Goal: Information Seeking & Learning: Learn about a topic

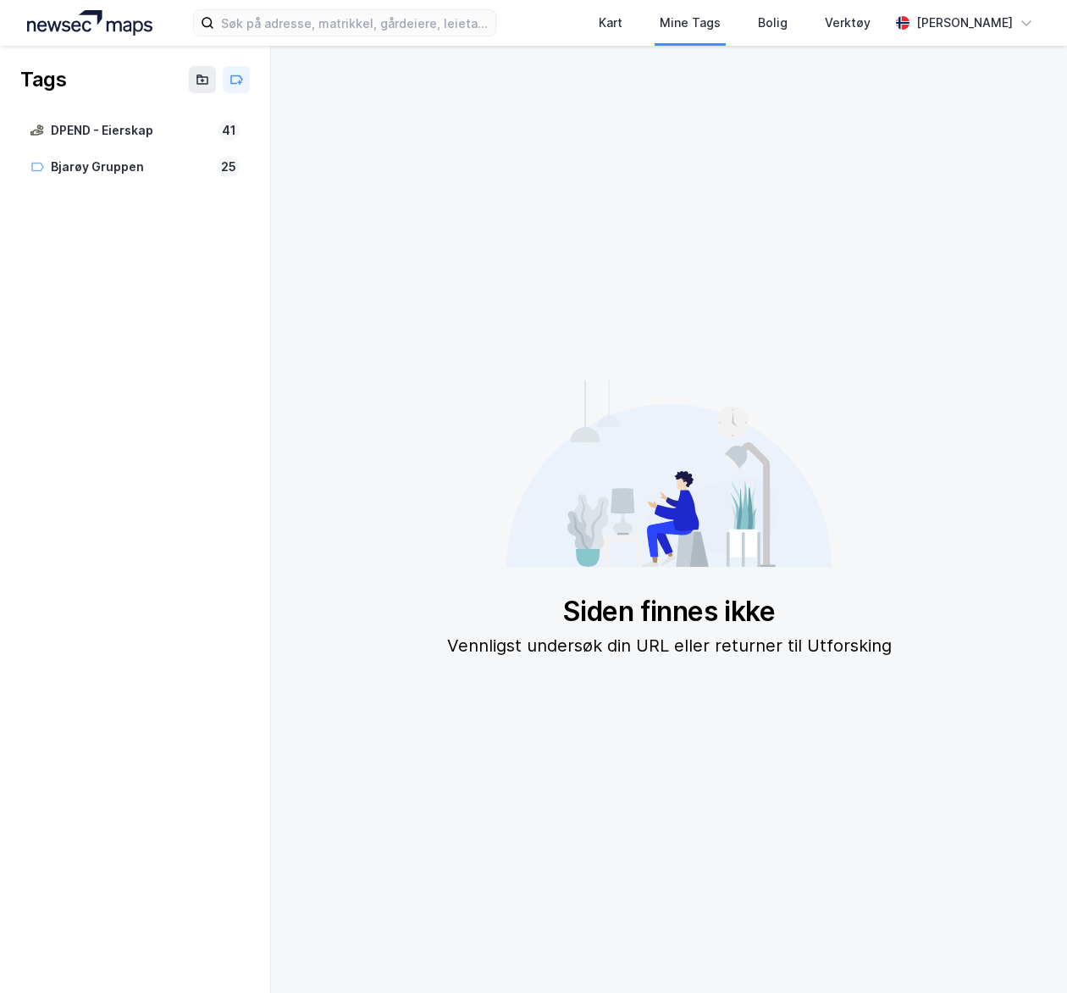
click at [66, 24] on img at bounding box center [89, 22] width 125 height 25
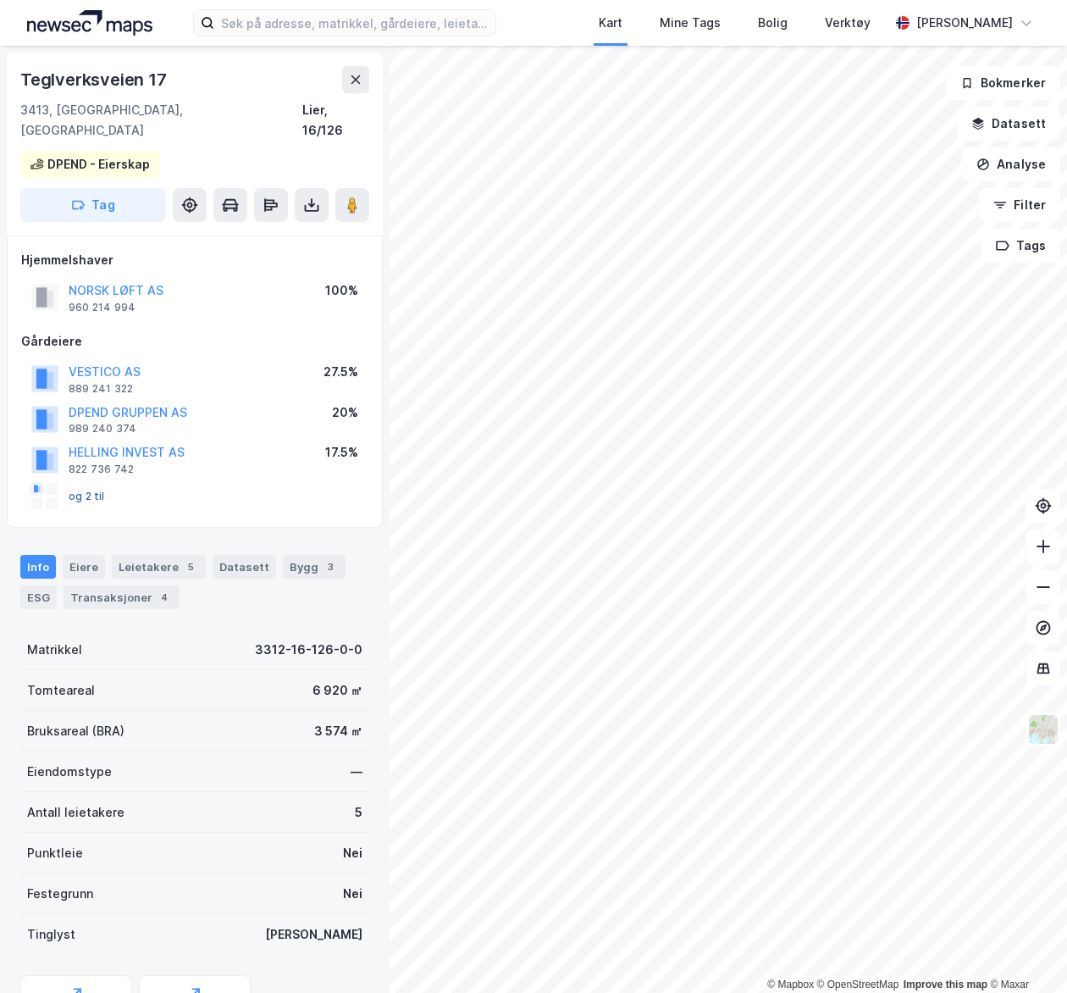
click at [0, 0] on button "og 2 til" at bounding box center [0, 0] width 0 height 0
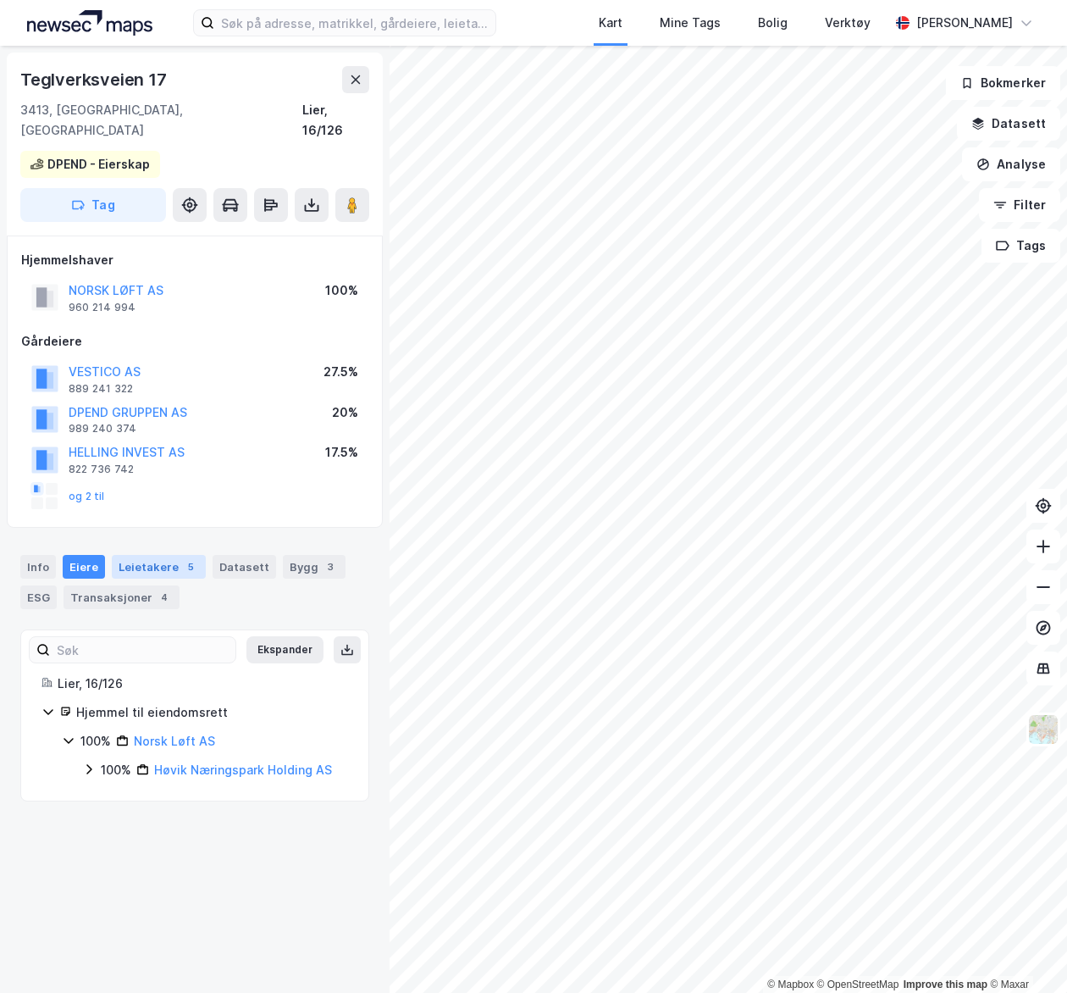
click at [130, 555] on div "Leietakere 5" at bounding box center [159, 567] width 94 height 24
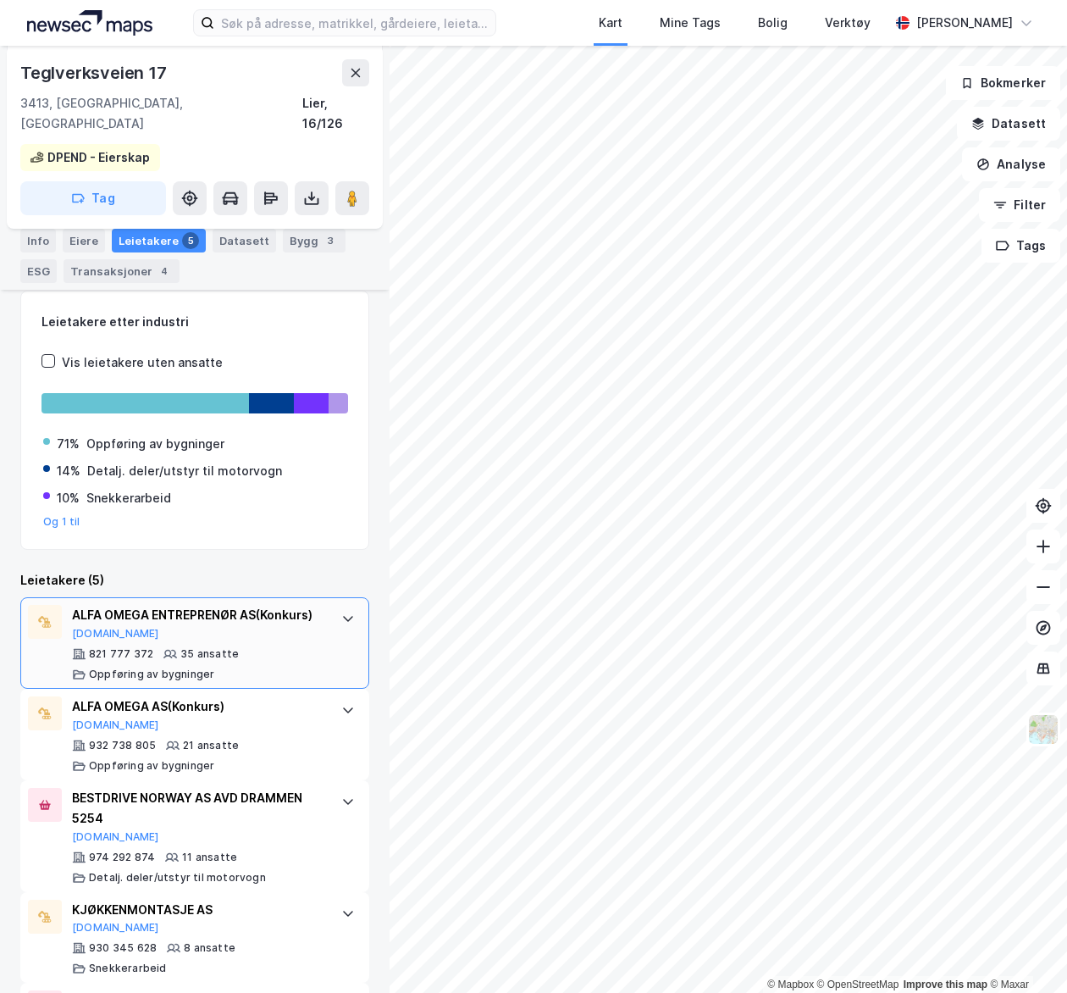
scroll to position [435, 0]
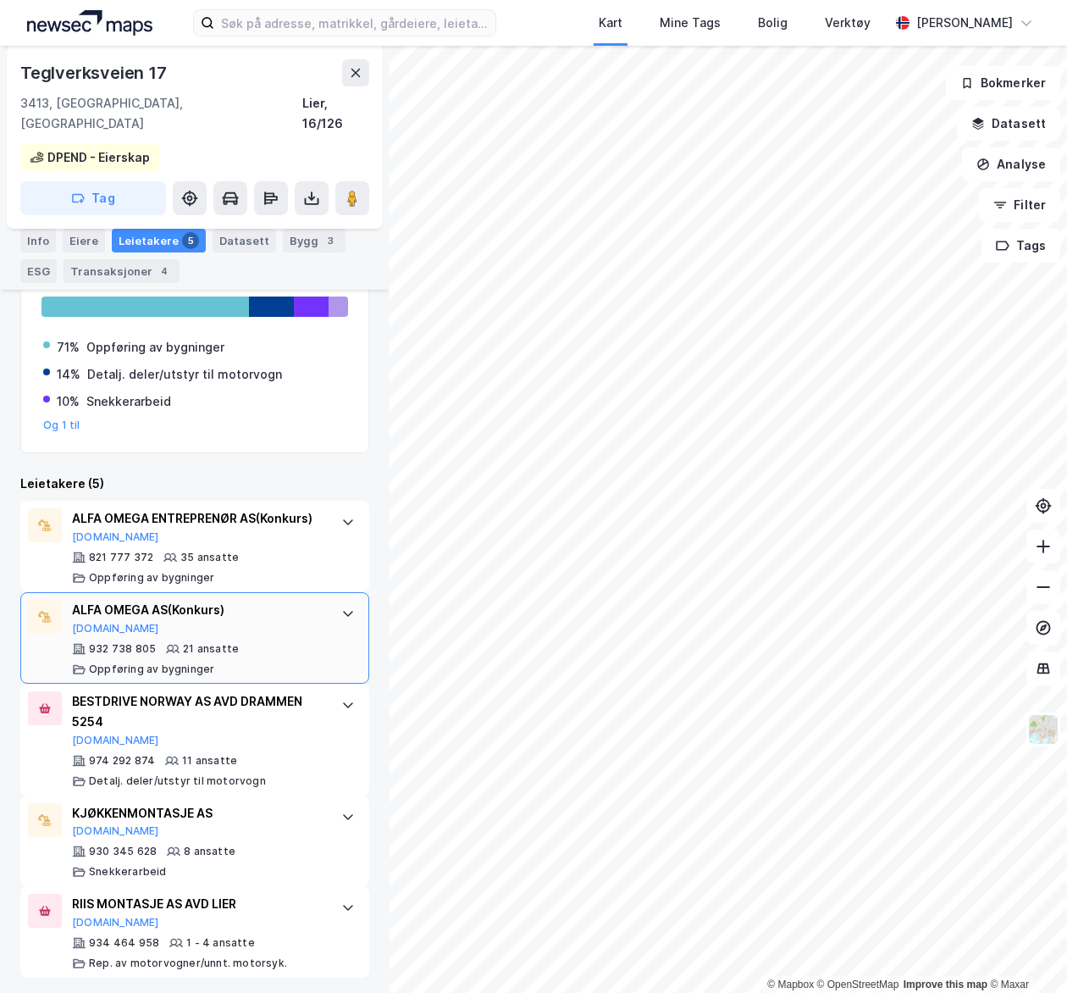
click at [341, 607] on icon at bounding box center [348, 614] width 14 height 14
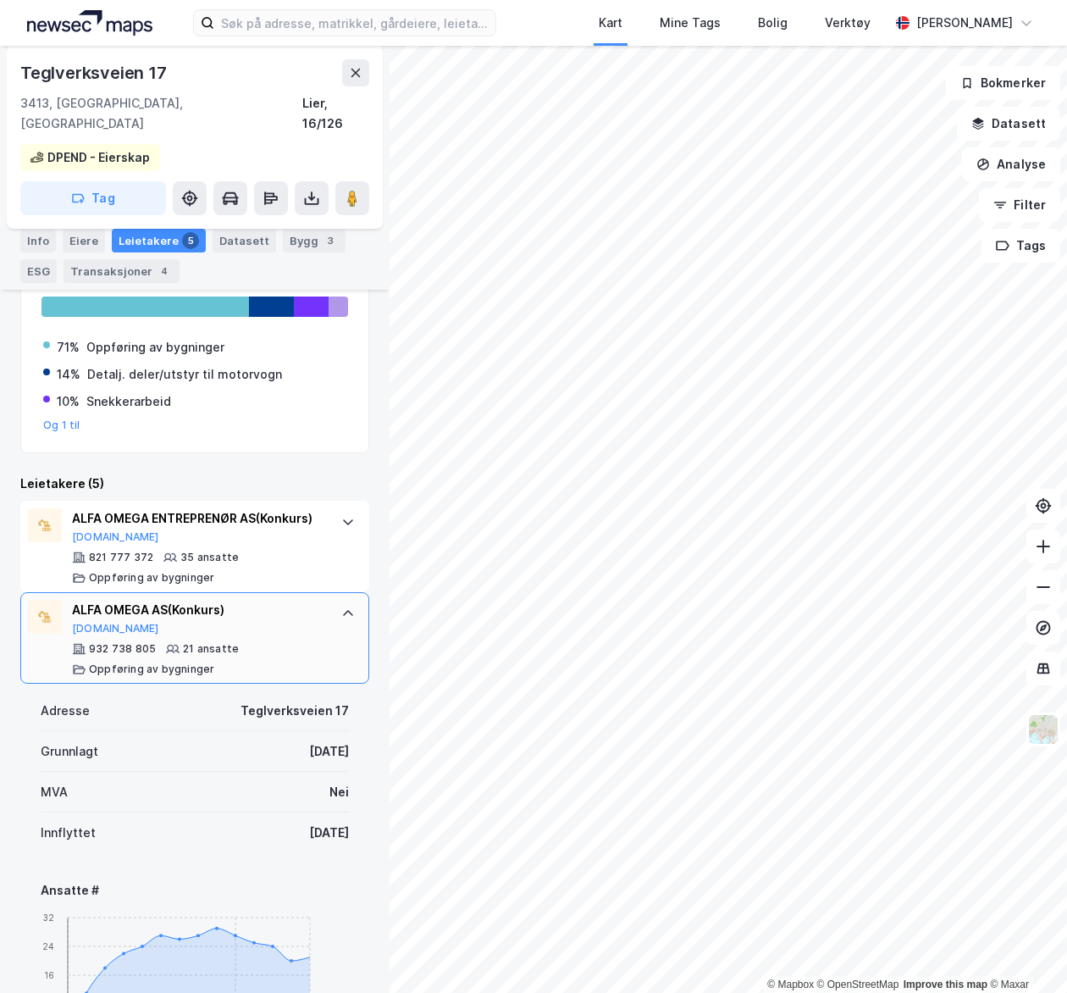
click at [341, 607] on icon at bounding box center [348, 614] width 14 height 14
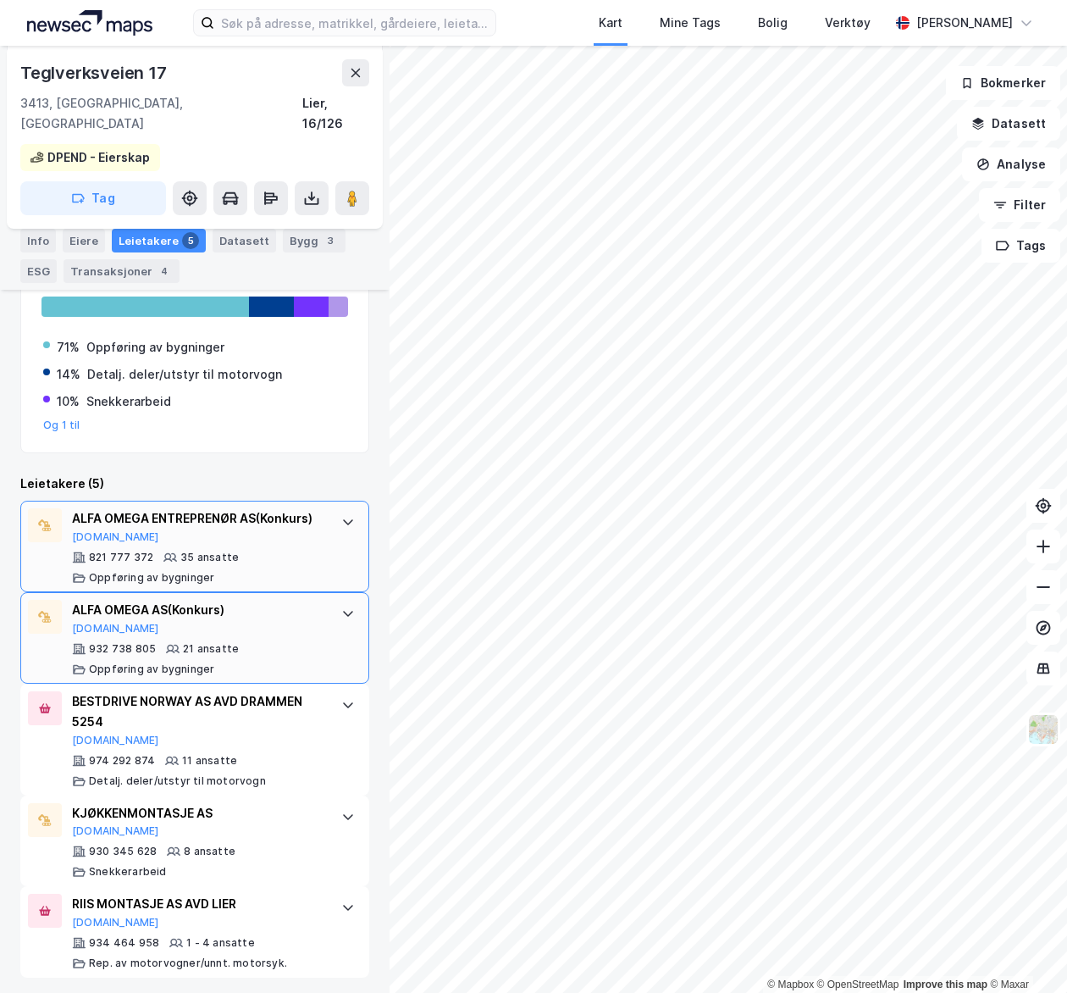
click at [341, 515] on icon at bounding box center [348, 522] width 14 height 14
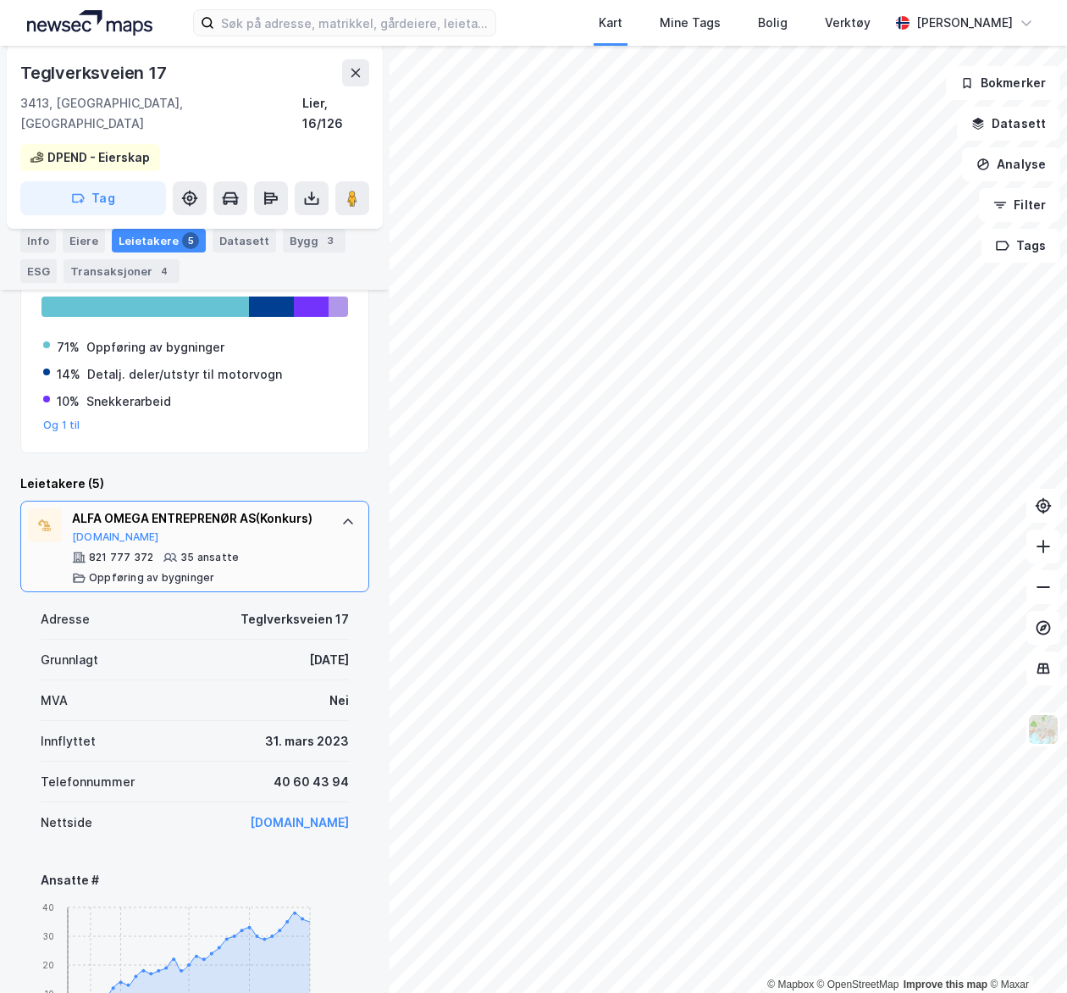
click at [341, 515] on icon at bounding box center [348, 522] width 14 height 14
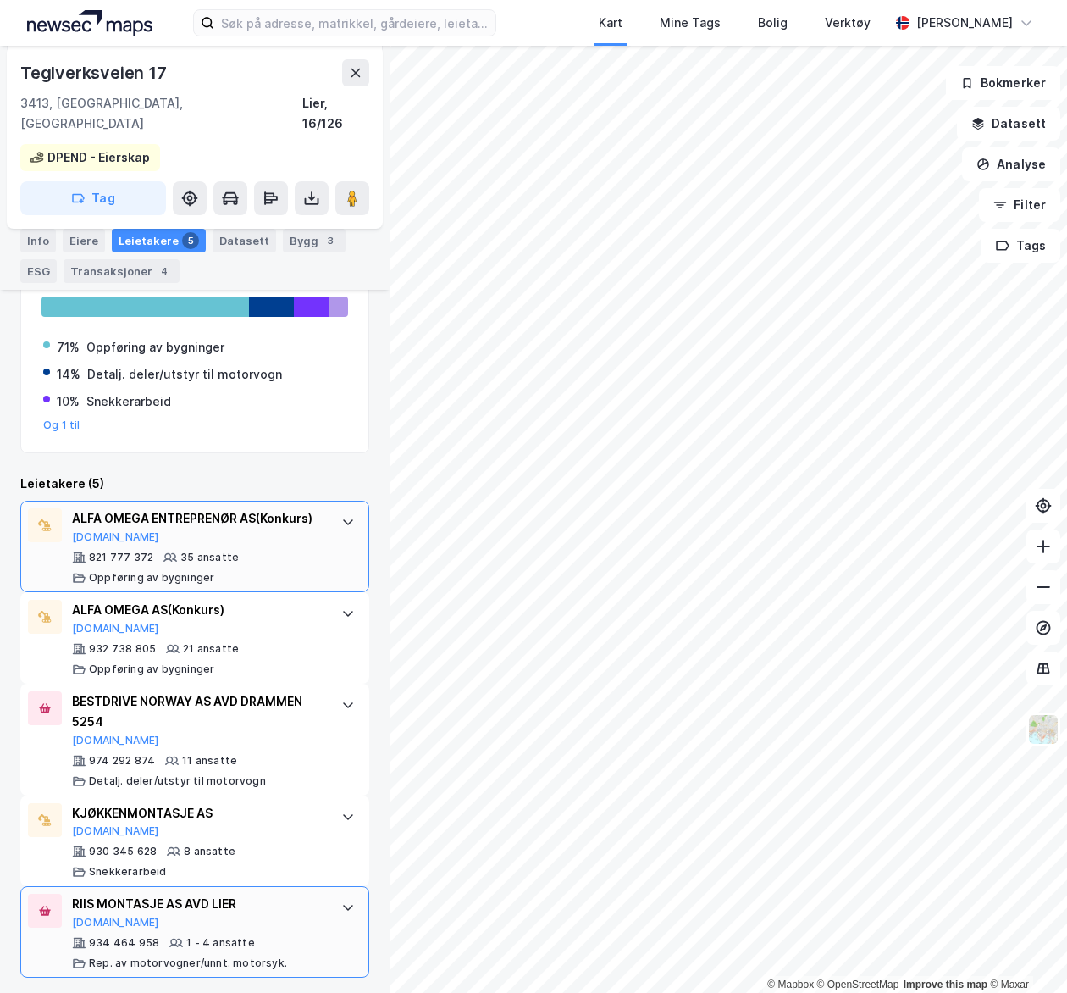
click at [341, 900] on icon at bounding box center [348, 907] width 14 height 14
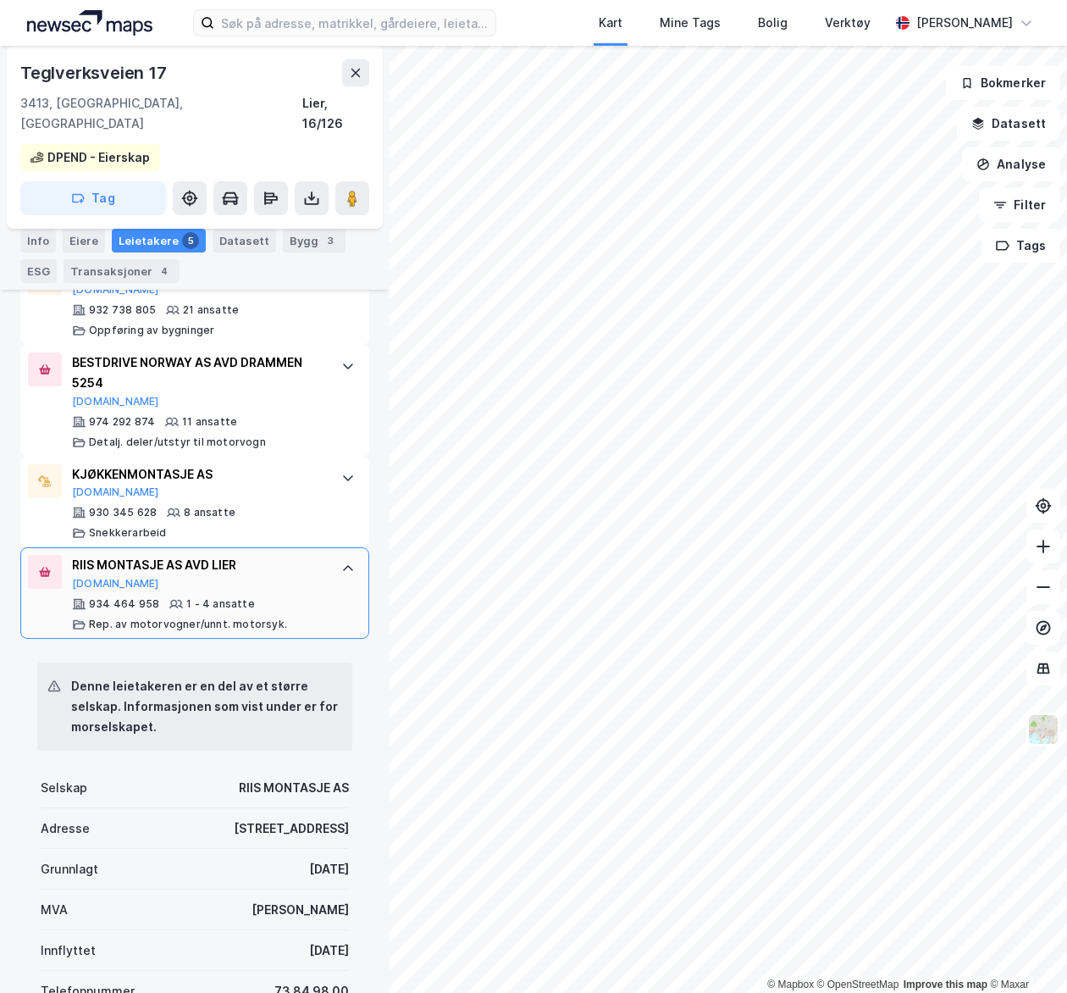
scroll to position [605, 0]
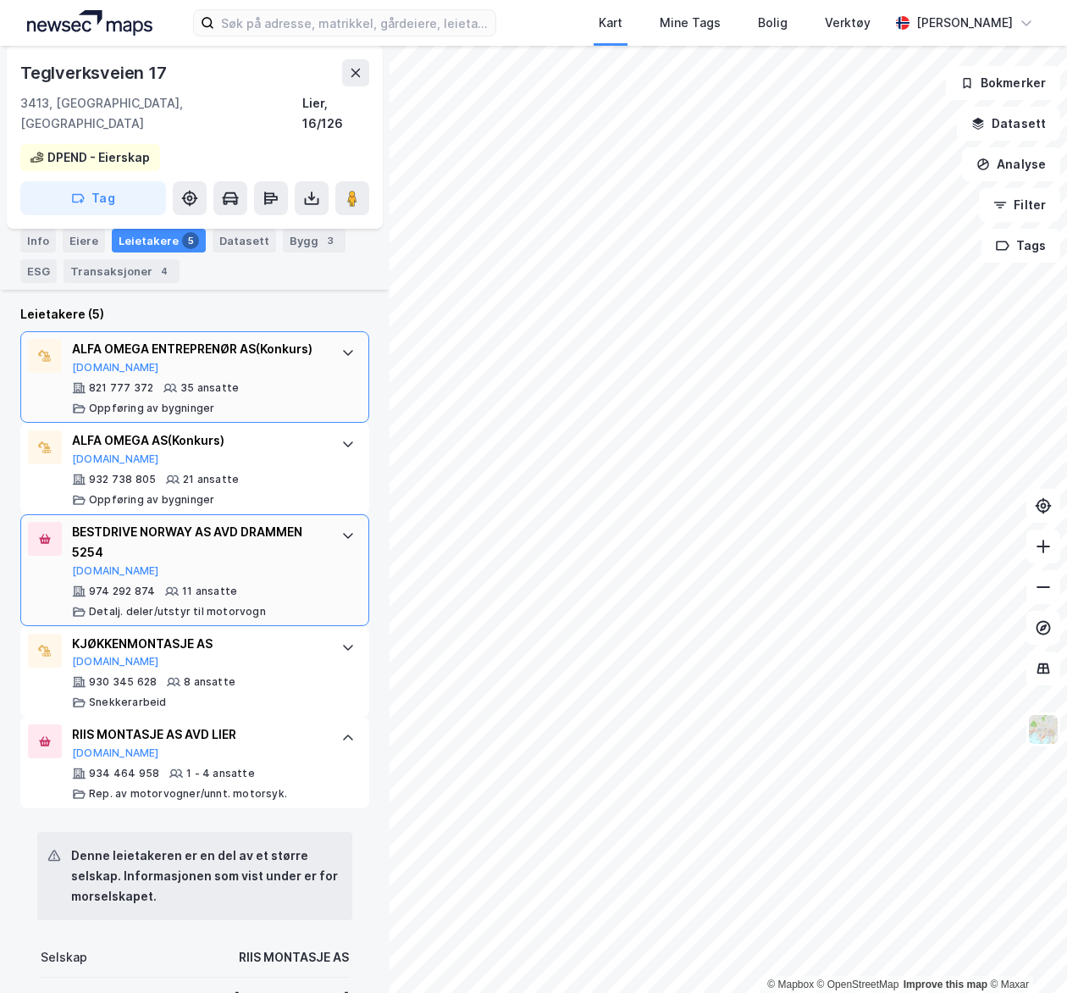
click at [235, 530] on div "BESTDRIVE NORWAY AS AVD DRAMMEN 5254" at bounding box center [198, 542] width 252 height 41
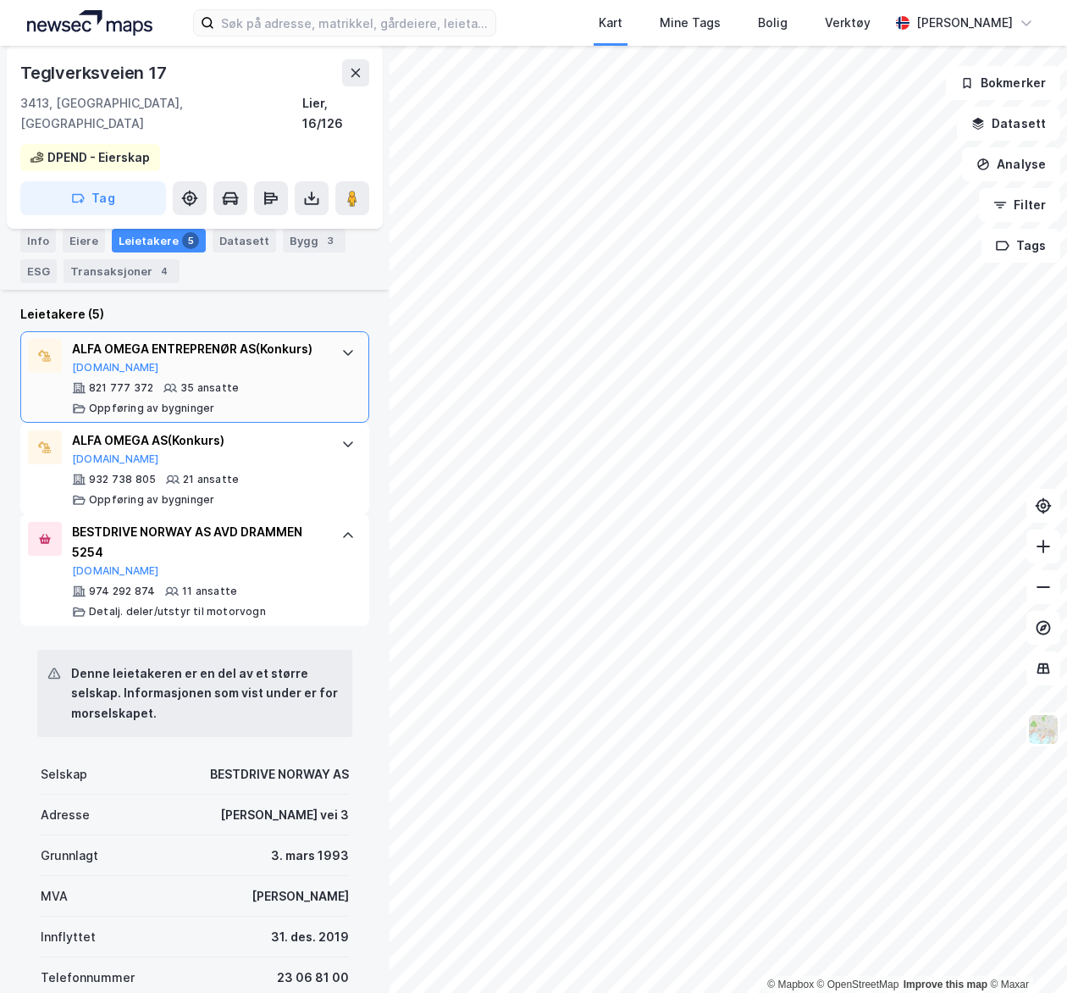
scroll to position [774, 0]
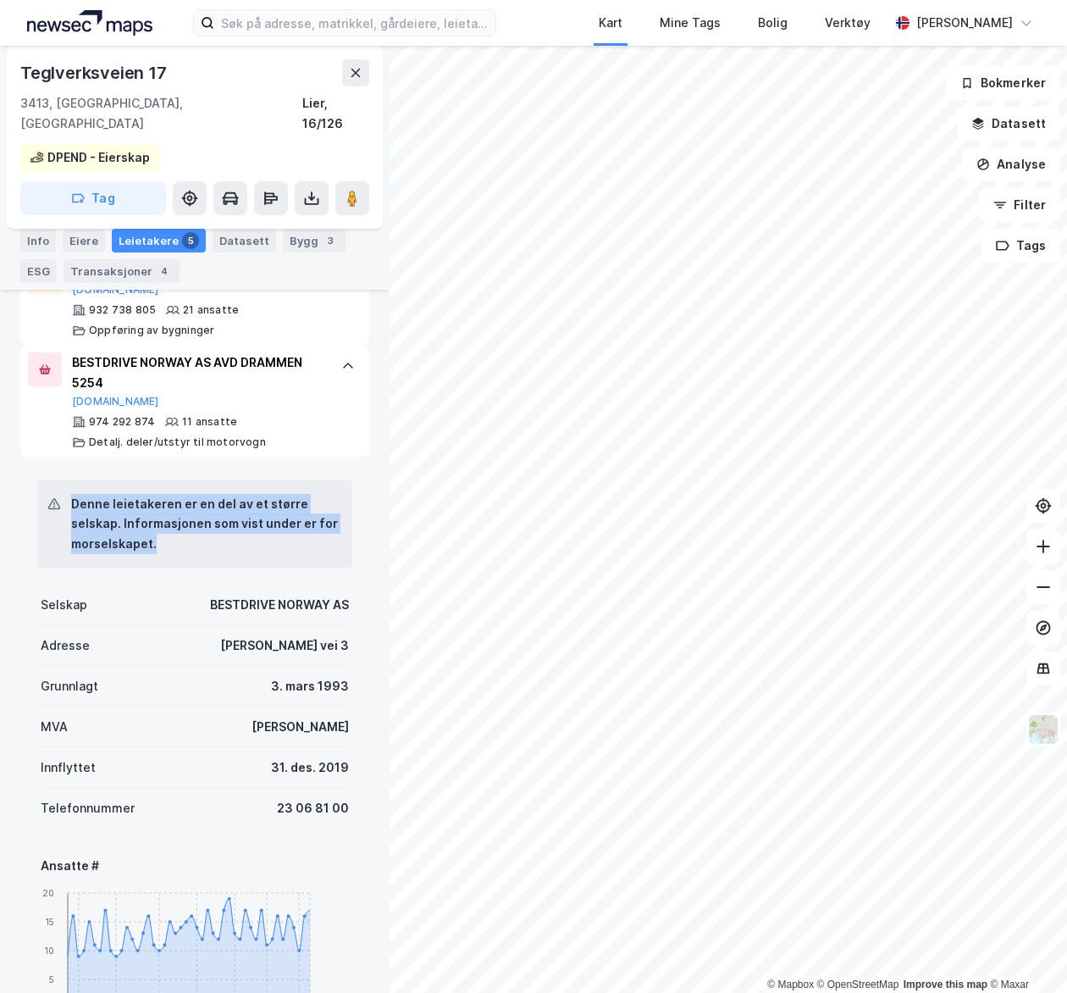
drag, startPoint x: 66, startPoint y: 507, endPoint x: 298, endPoint y: 554, distance: 236.9
click at [298, 554] on div "Denne leietakeren er en del av et større selskap. Informasjonen som vist under …" at bounding box center [194, 524] width 315 height 88
drag, startPoint x: 298, startPoint y: 554, endPoint x: 213, endPoint y: 557, distance: 84.8
click at [213, 557] on div "Denne leietakeren er en del av et større selskap. Informasjonen som vist under …" at bounding box center [194, 524] width 315 height 88
